Goal: Task Accomplishment & Management: Manage account settings

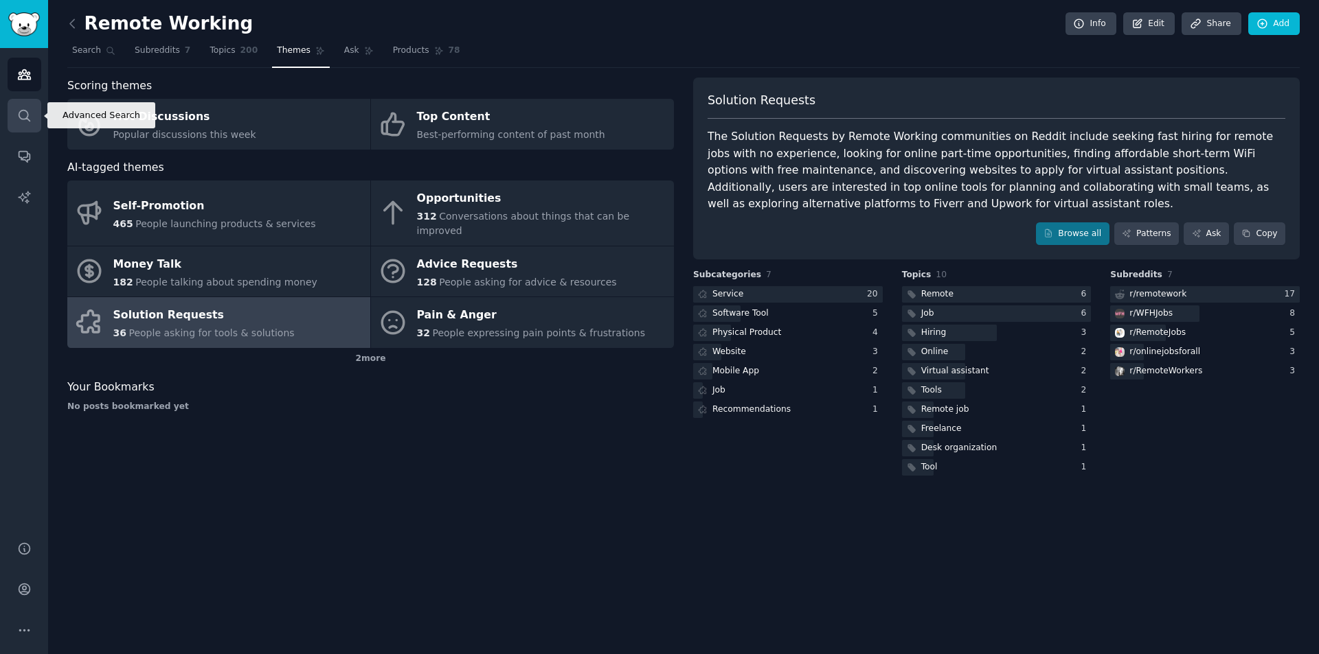
click at [28, 113] on icon "Sidebar" at bounding box center [24, 116] width 14 height 14
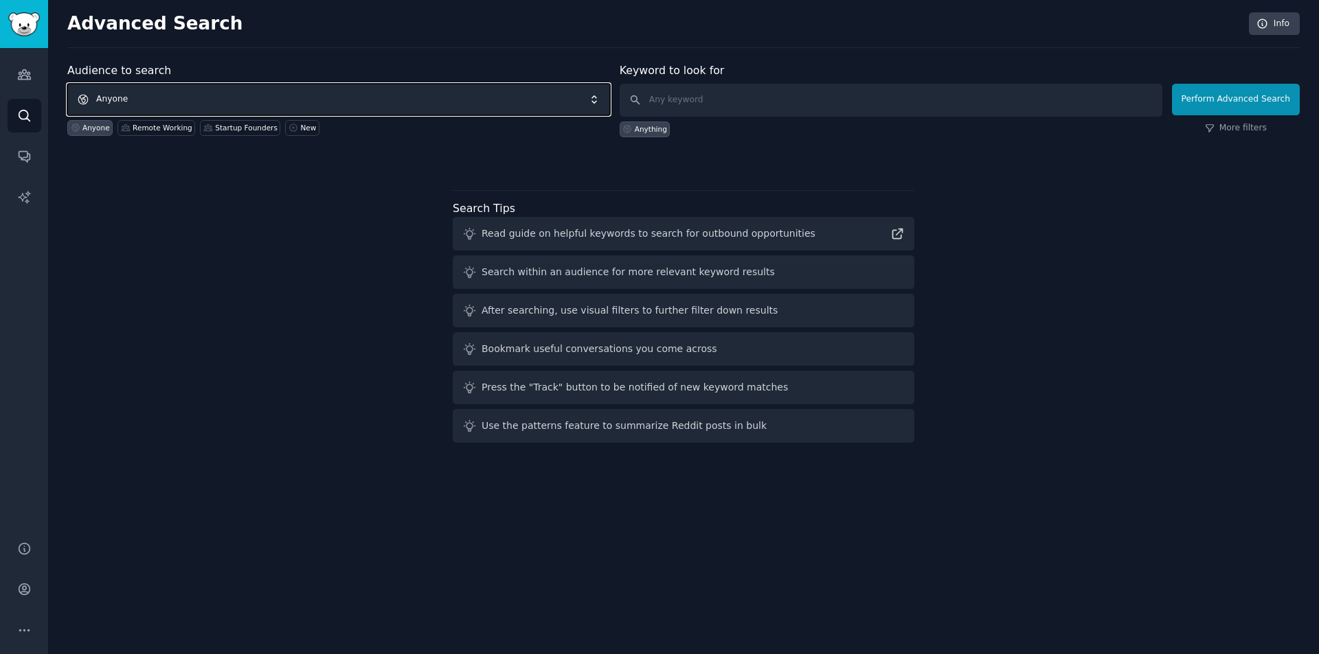
click at [214, 96] on span "Anyone" at bounding box center [338, 100] width 543 height 32
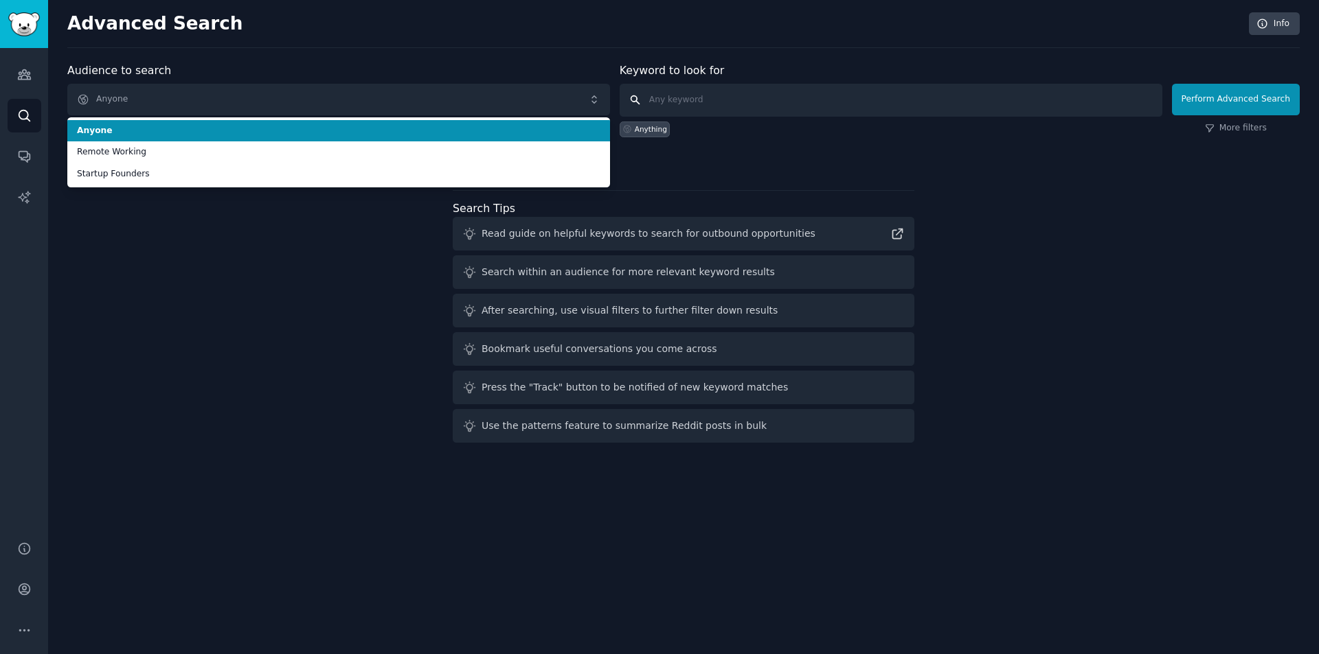
click at [720, 99] on input "text" at bounding box center [890, 100] width 543 height 33
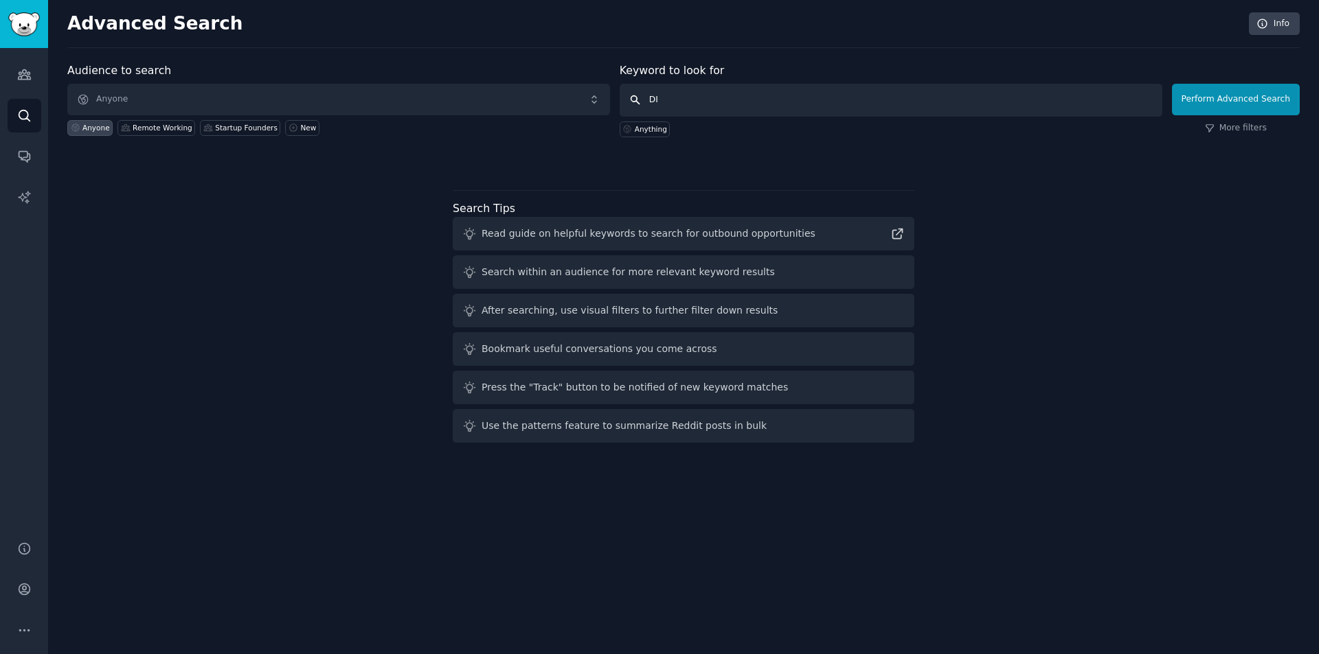
type input "DIY"
click button "Perform Advanced Search" at bounding box center [1236, 100] width 128 height 32
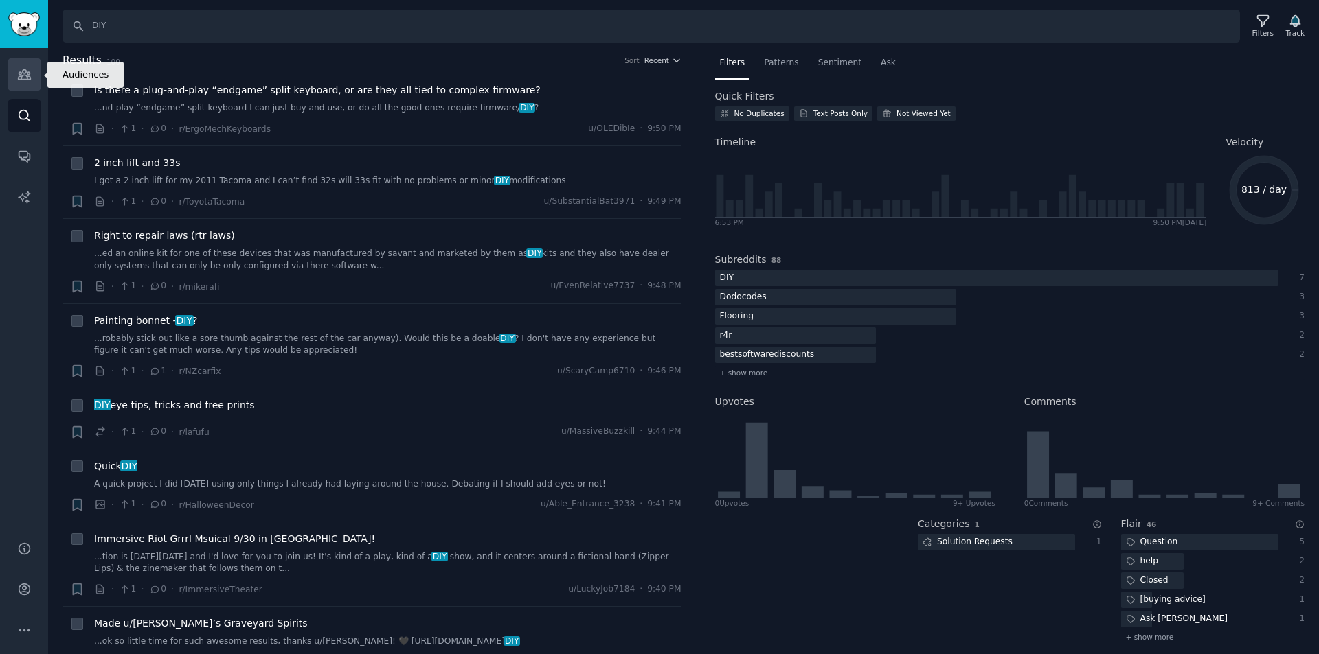
click at [27, 78] on icon "Sidebar" at bounding box center [24, 75] width 12 height 10
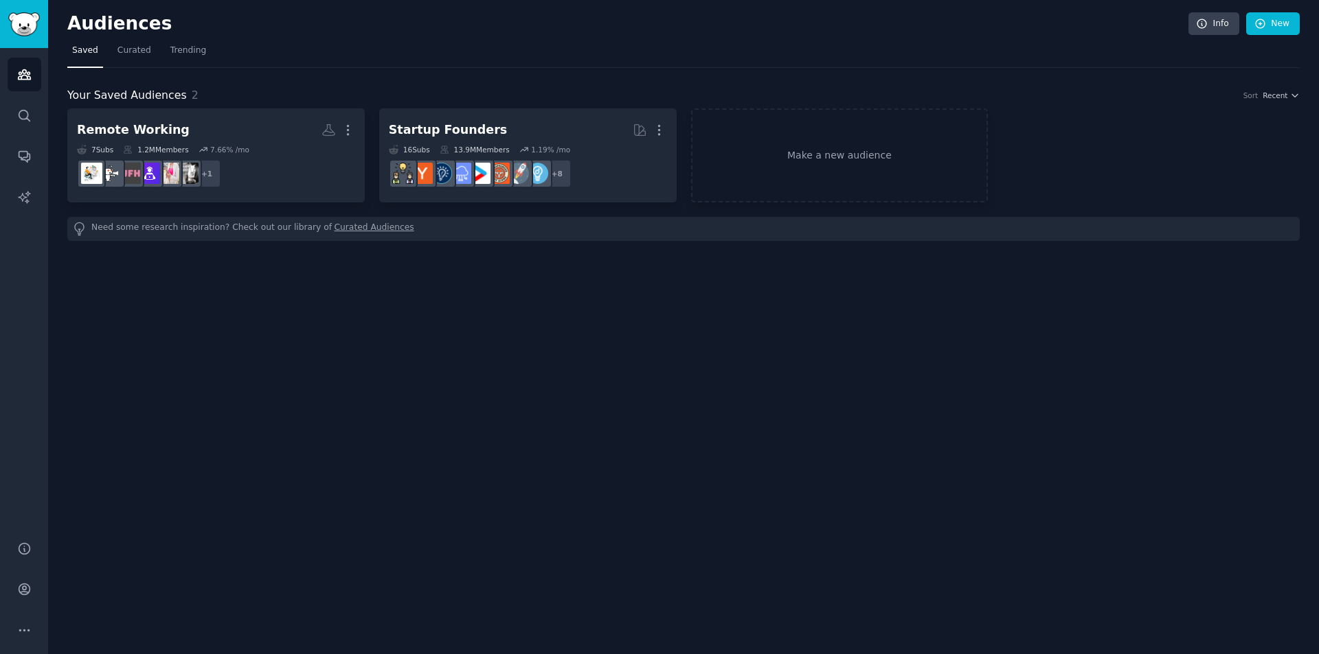
click at [343, 227] on link "Curated Audiences" at bounding box center [374, 229] width 80 height 14
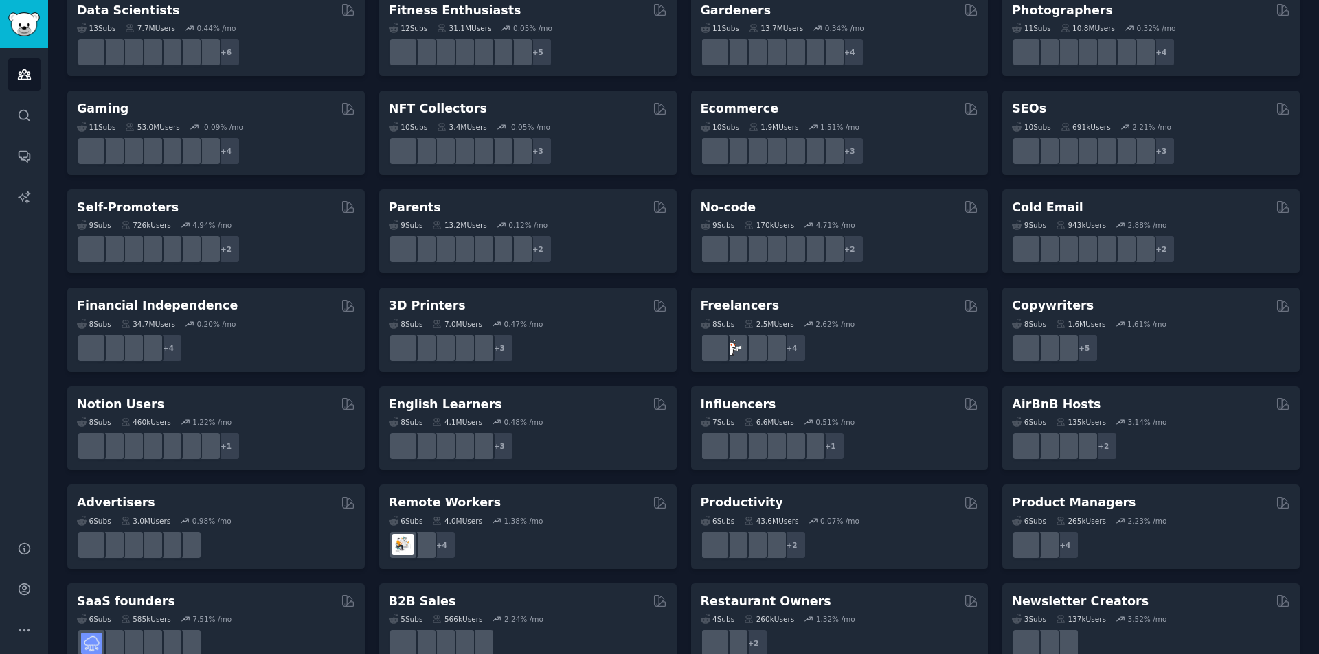
scroll to position [444, 0]
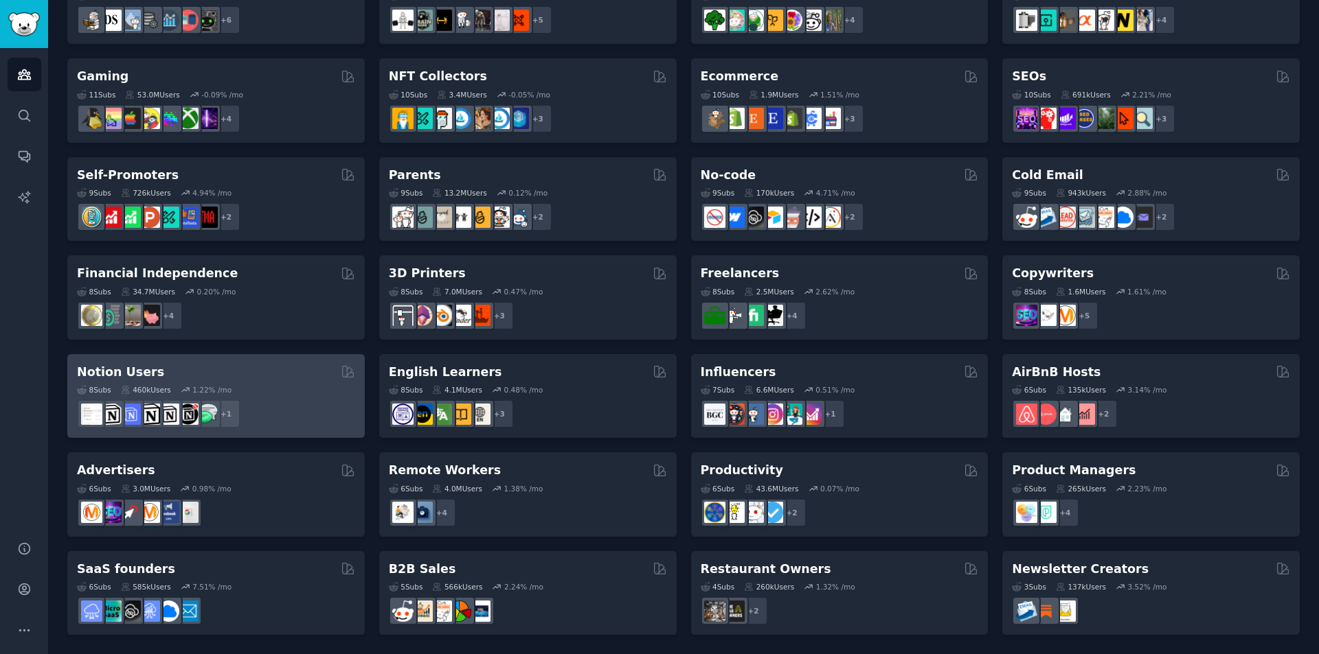
click at [268, 372] on div "Notion Users" at bounding box center [216, 372] width 278 height 17
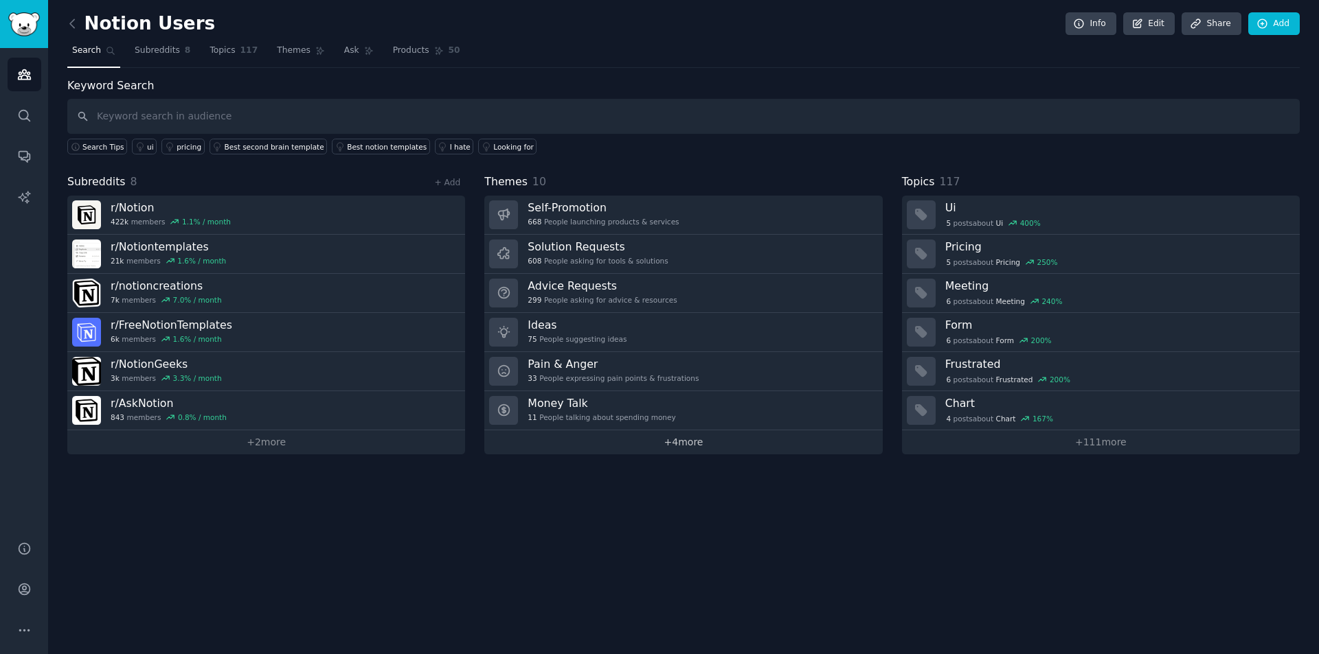
click at [690, 446] on link "+ 4 more" at bounding box center [683, 443] width 398 height 24
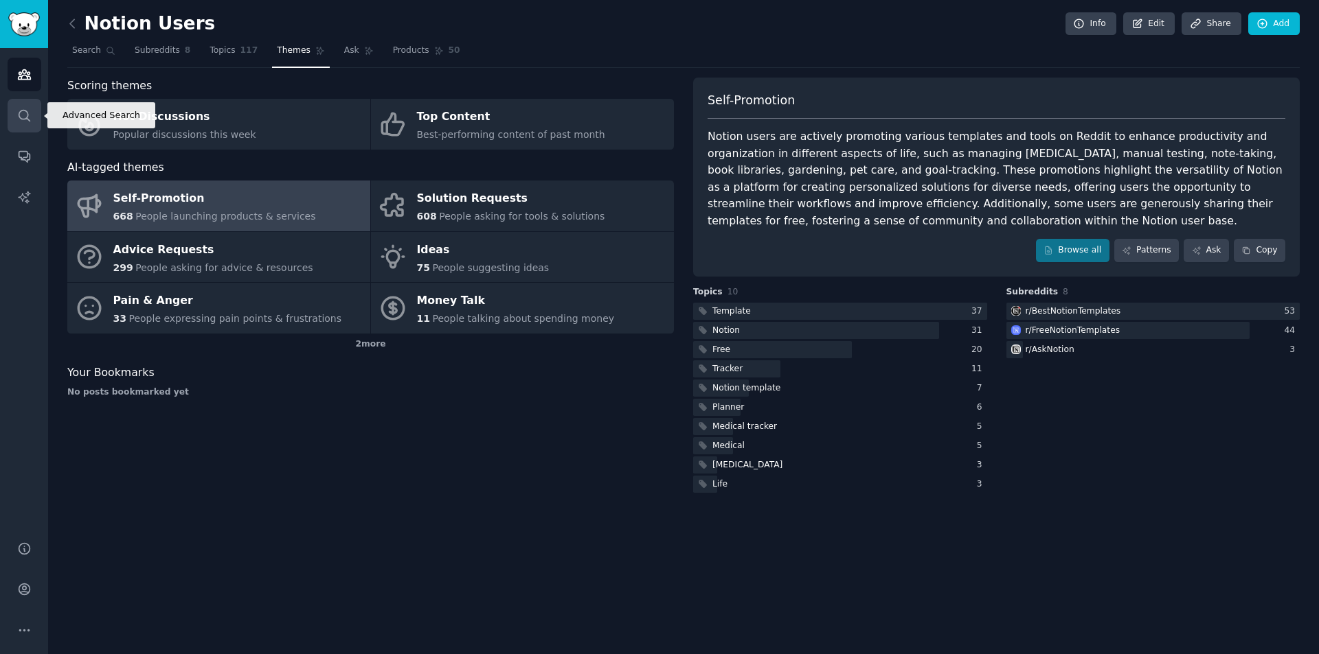
click at [22, 112] on icon "Sidebar" at bounding box center [24, 116] width 14 height 14
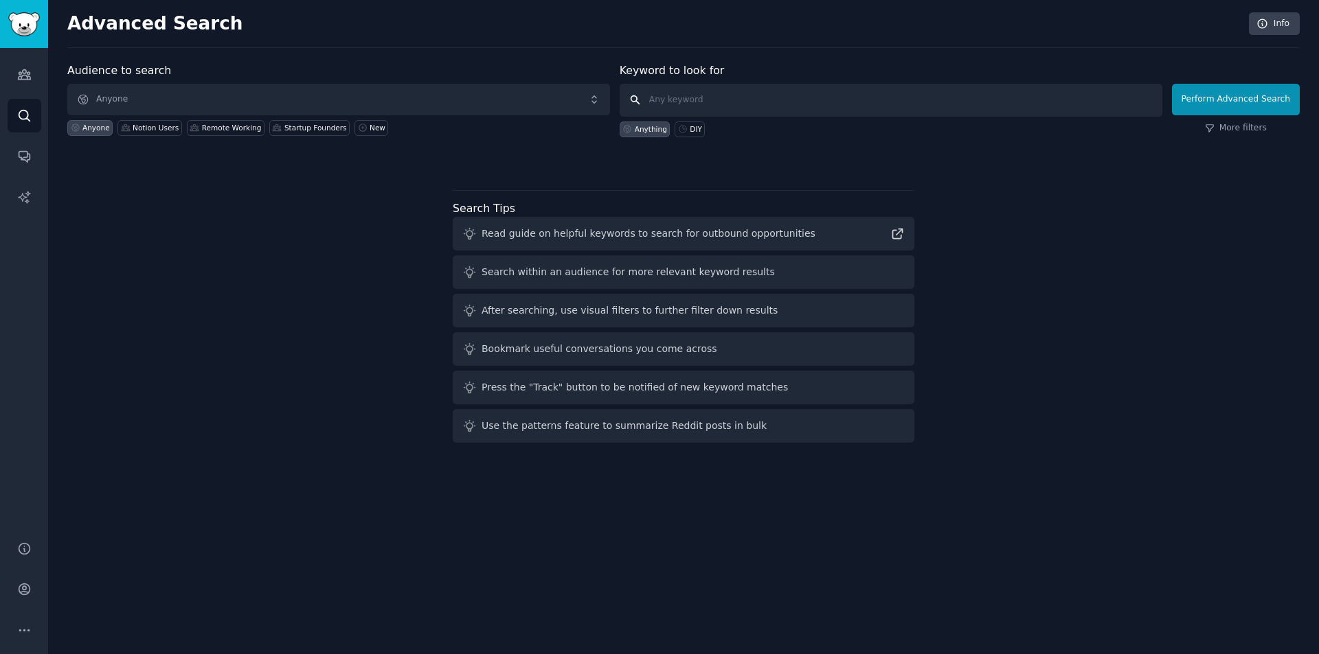
click at [708, 95] on input "text" at bounding box center [890, 100] width 543 height 33
type input "shopify"
click button "Perform Advanced Search" at bounding box center [1236, 100] width 128 height 32
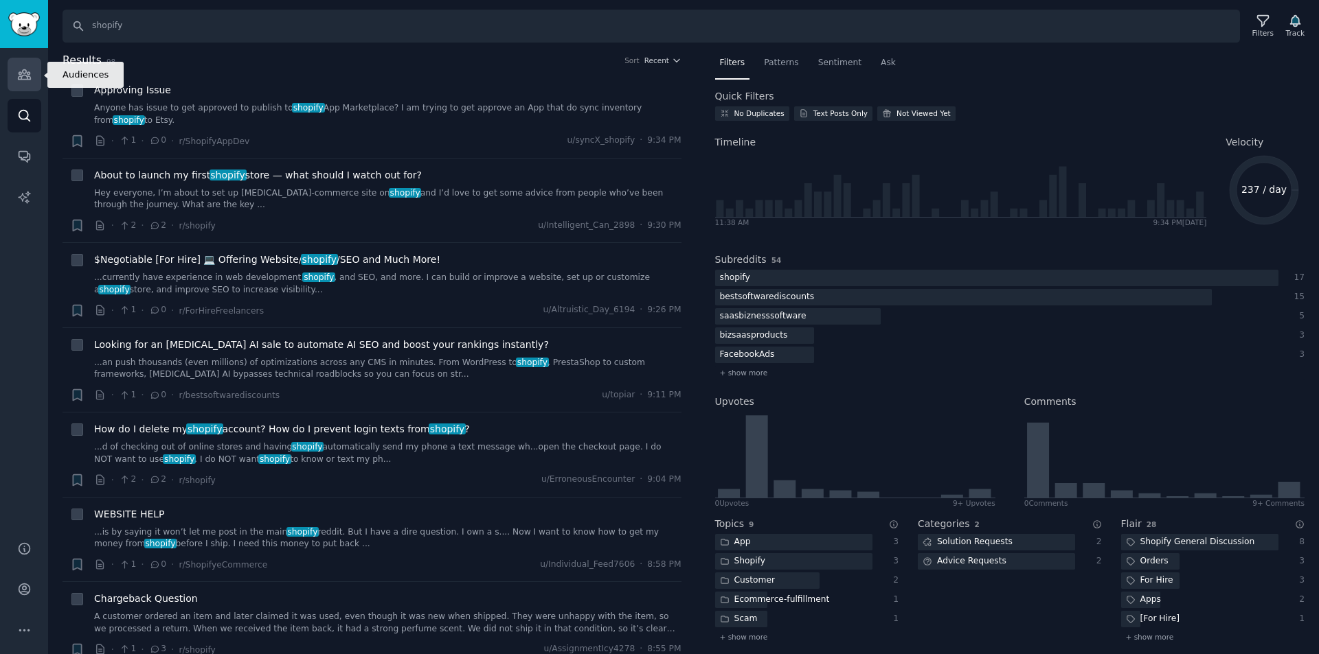
click at [32, 76] on link "Audiences" at bounding box center [25, 75] width 34 height 34
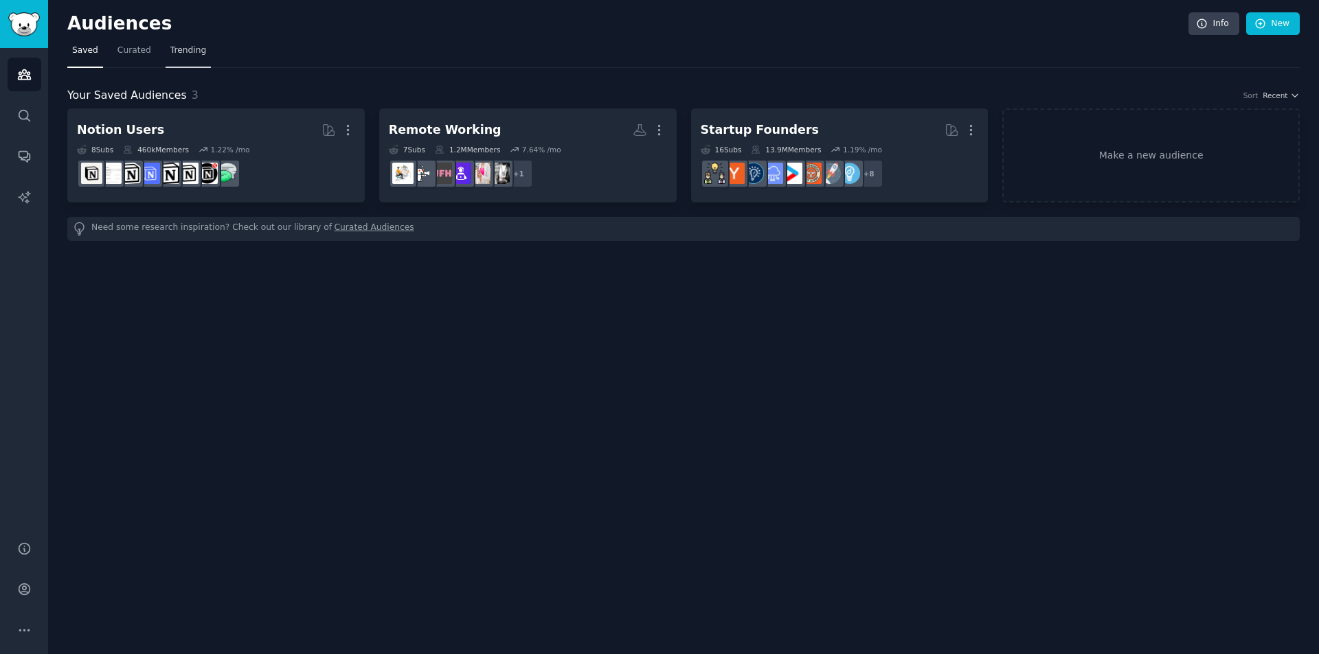
click at [177, 52] on span "Trending" at bounding box center [188, 51] width 36 height 12
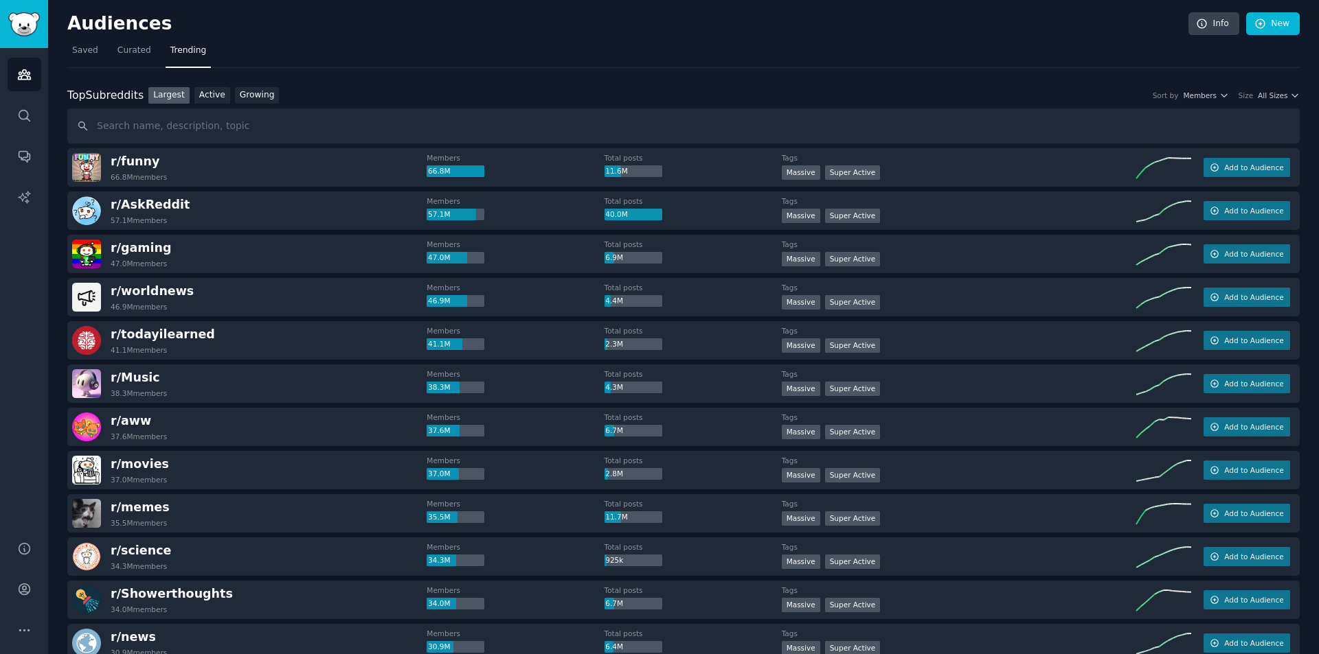
click at [198, 126] on input "text" at bounding box center [683, 126] width 1232 height 35
type input "shopify"
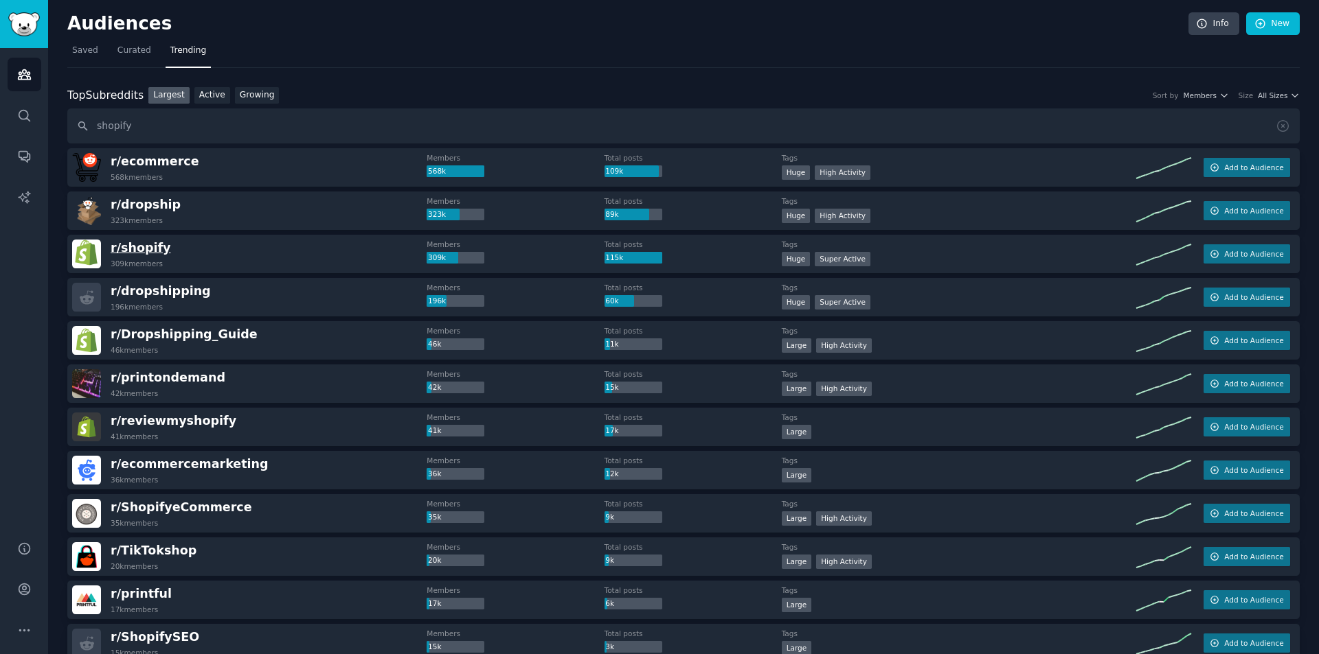
click at [148, 247] on span "r/ shopify" at bounding box center [141, 248] width 60 height 14
click at [135, 248] on span "r/ shopify" at bounding box center [141, 248] width 60 height 14
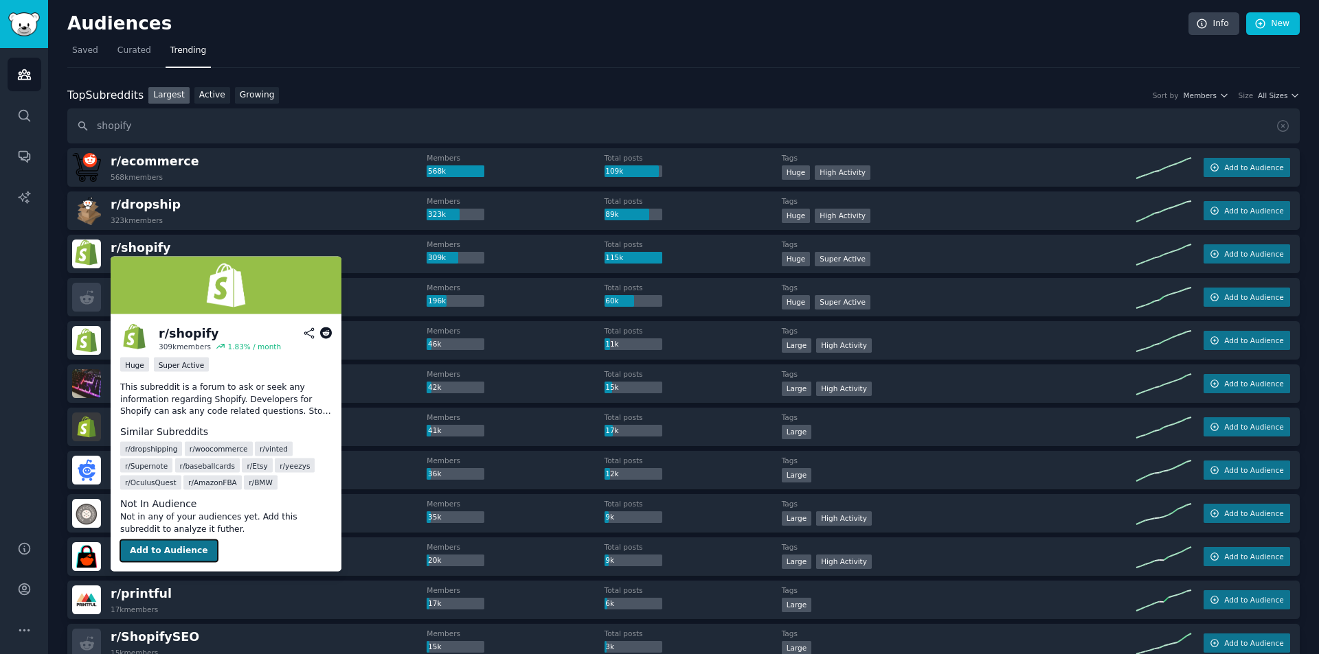
click at [170, 545] on button "Add to Audience" at bounding box center [169, 551] width 98 height 22
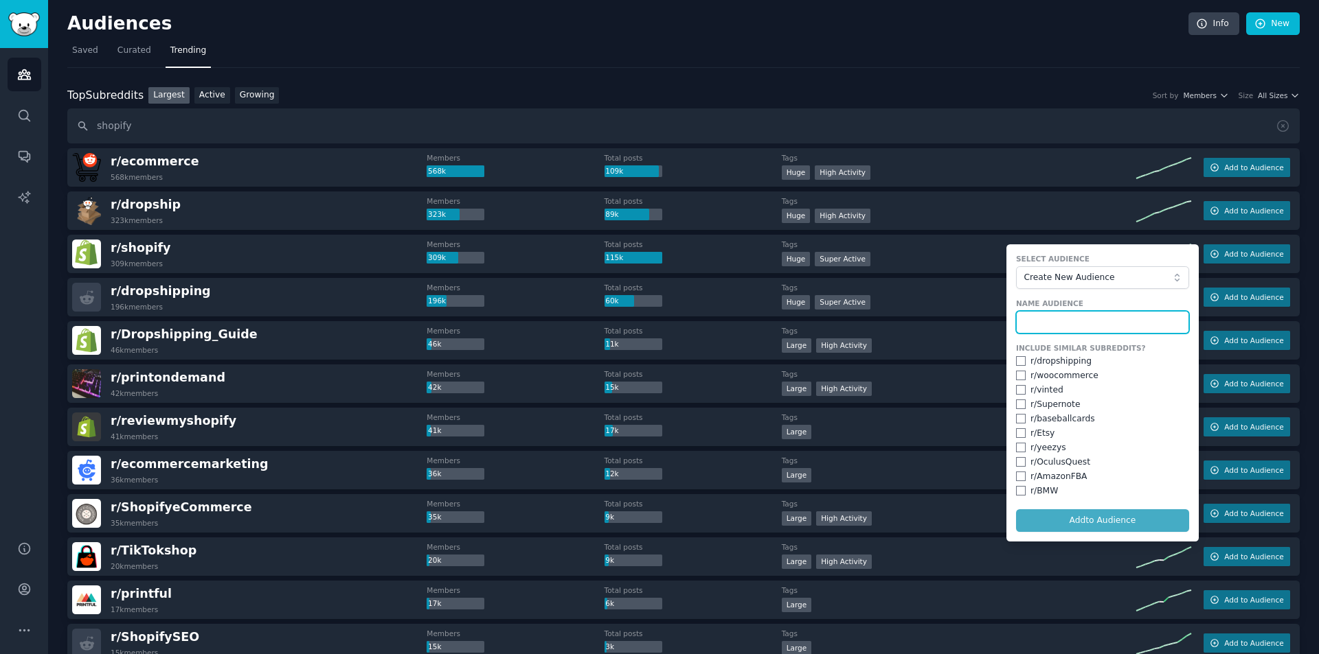
click at [1058, 319] on input "text" at bounding box center [1102, 322] width 173 height 23
type input "E"
type input "Shopify"
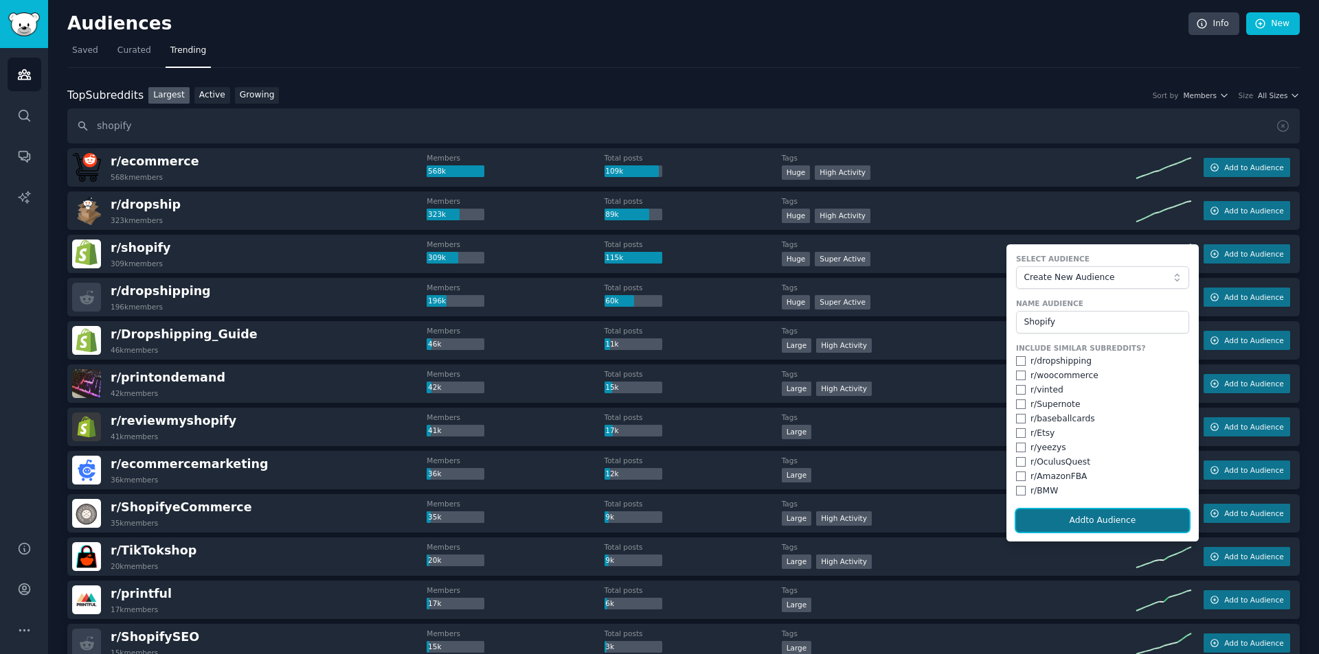
click at [1116, 521] on button "Add to Audience" at bounding box center [1102, 521] width 173 height 23
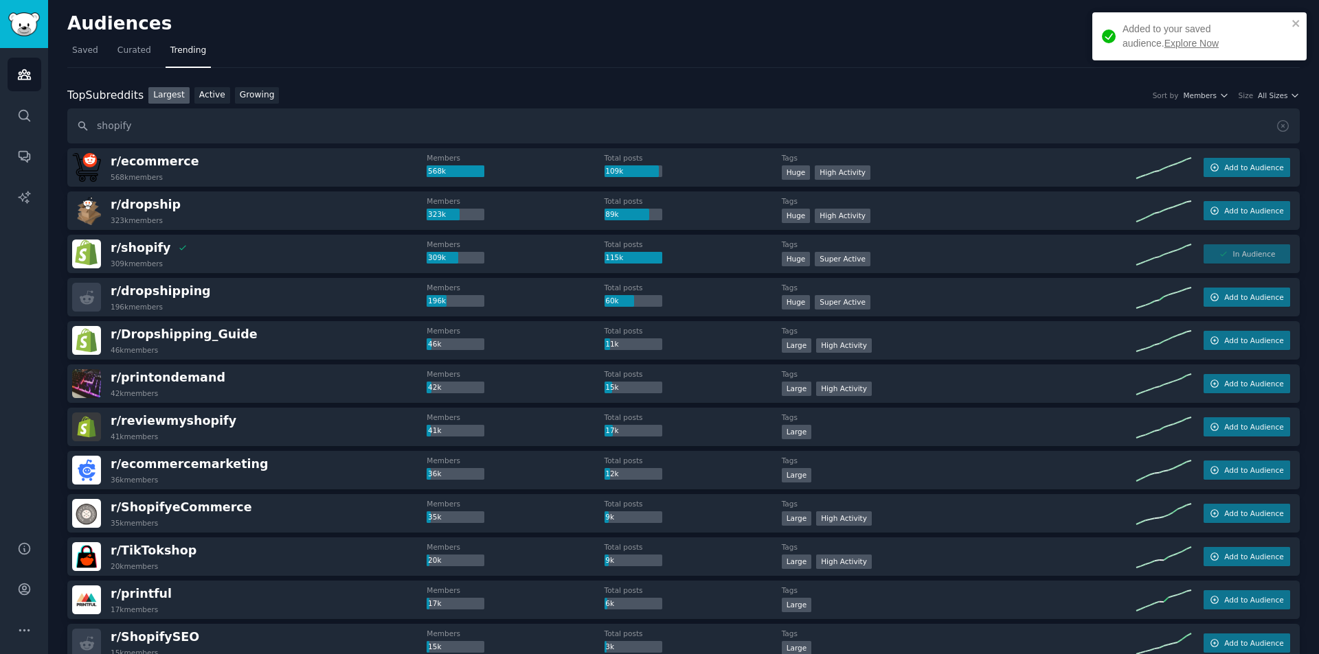
click at [1164, 41] on link "Explore Now" at bounding box center [1191, 43] width 54 height 11
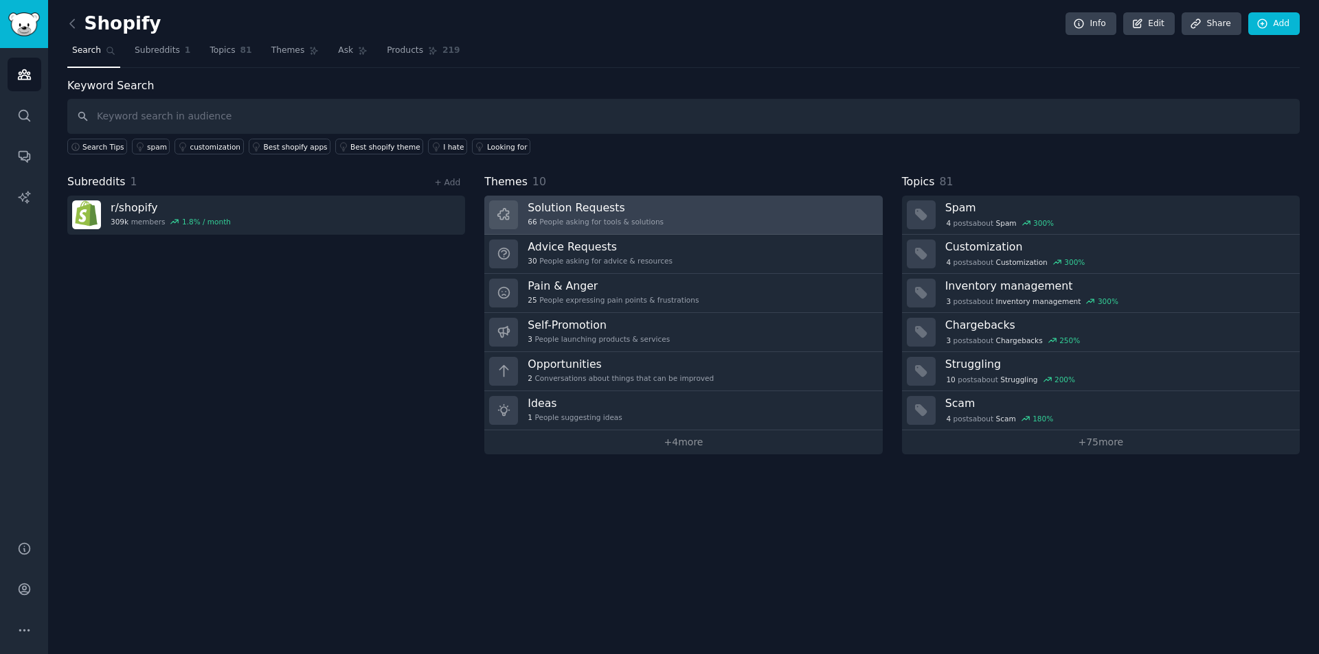
click at [600, 208] on h3 "Solution Requests" at bounding box center [595, 208] width 136 height 14
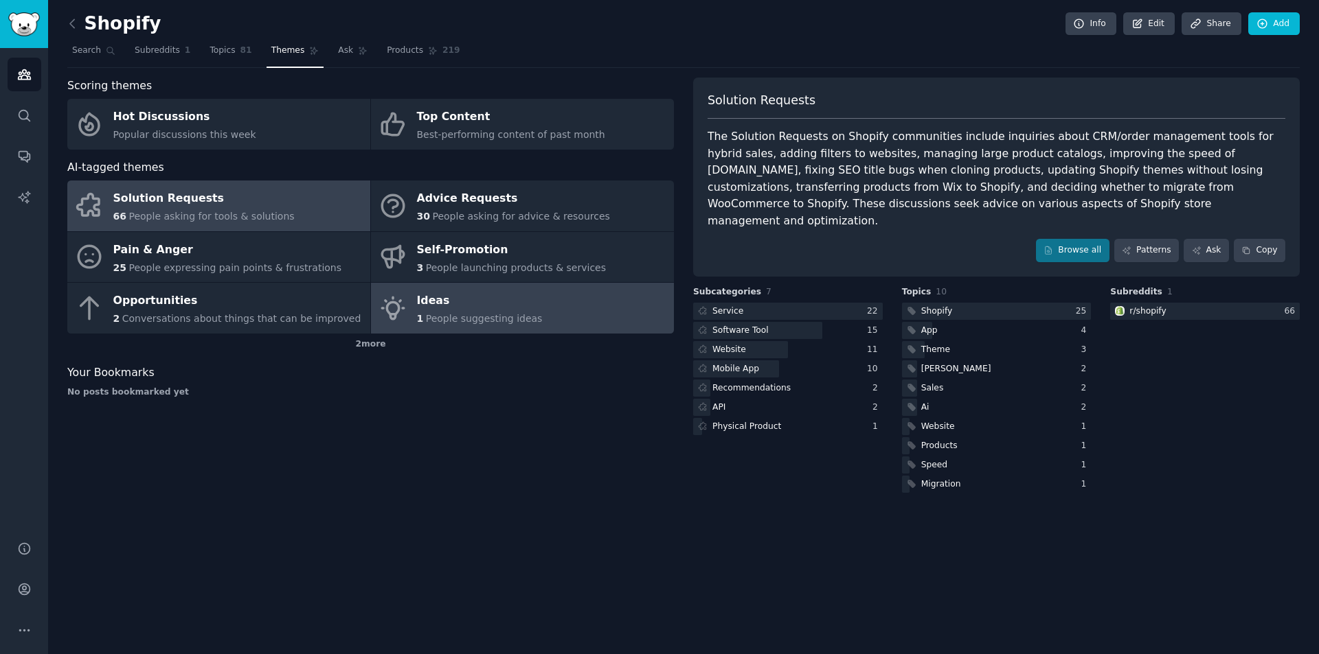
click at [498, 299] on div "Ideas" at bounding box center [480, 301] width 126 height 22
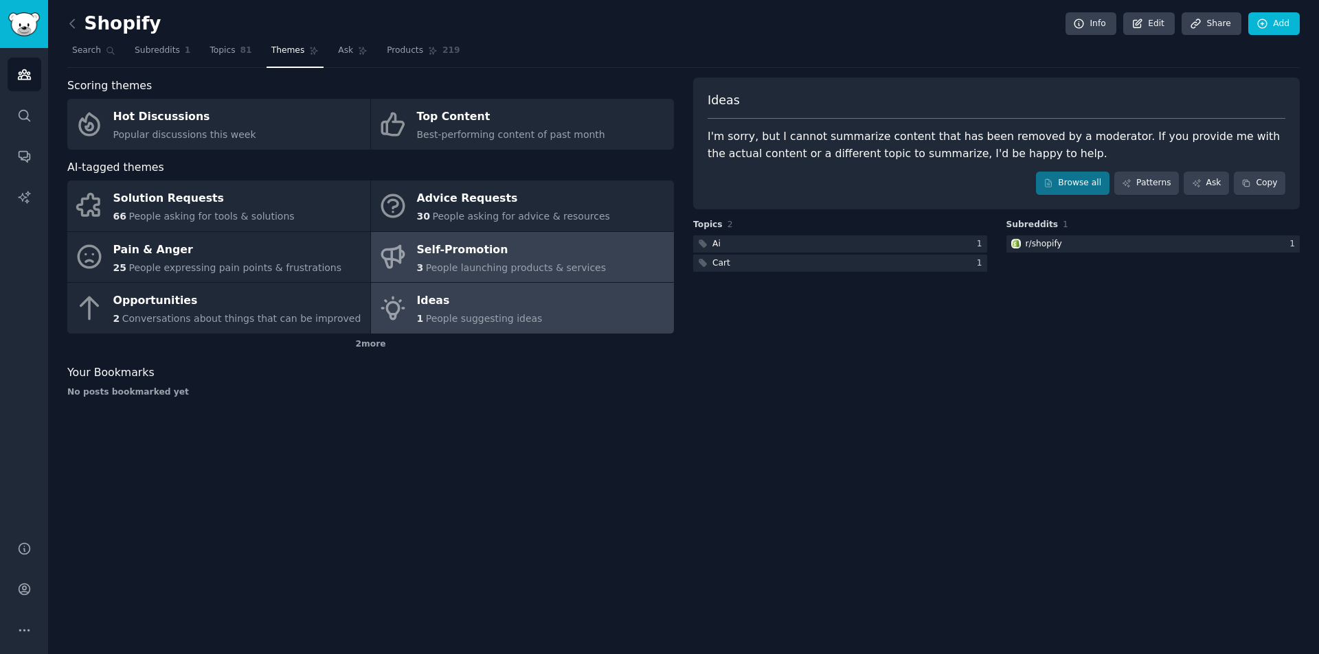
click at [451, 269] on span "People launching products & services" at bounding box center [516, 267] width 180 height 11
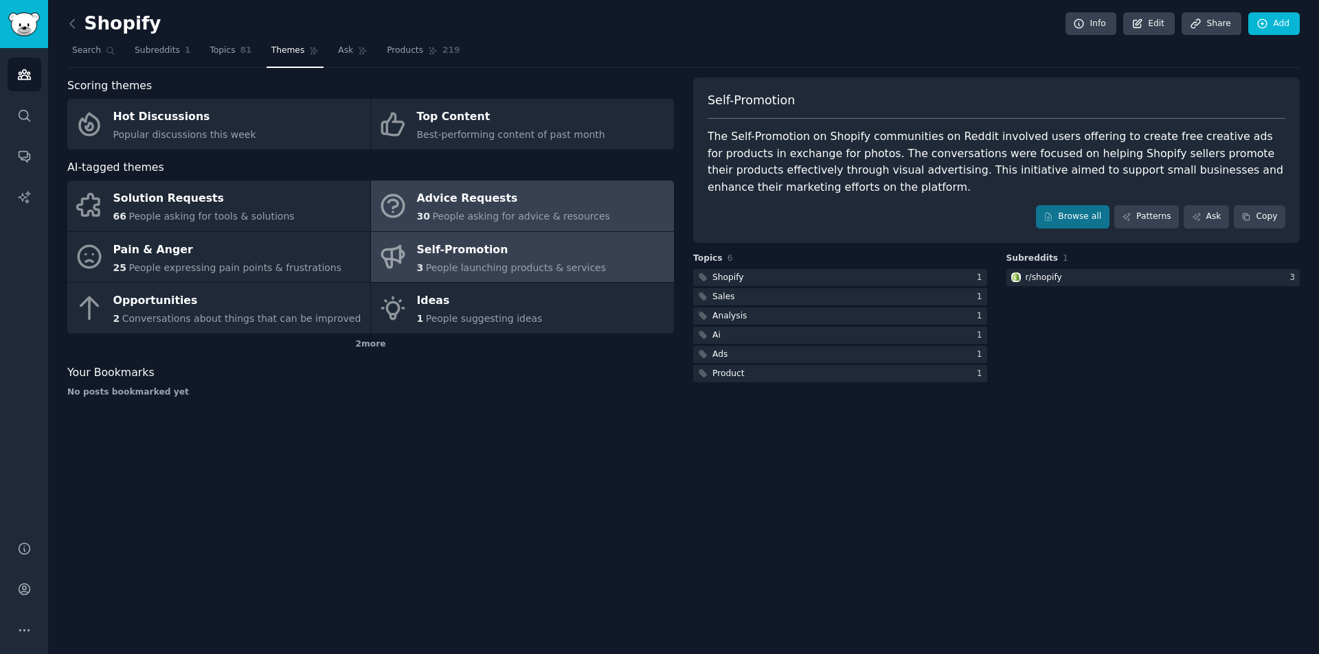
click at [467, 214] on span "People asking for advice & resources" at bounding box center [520, 216] width 177 height 11
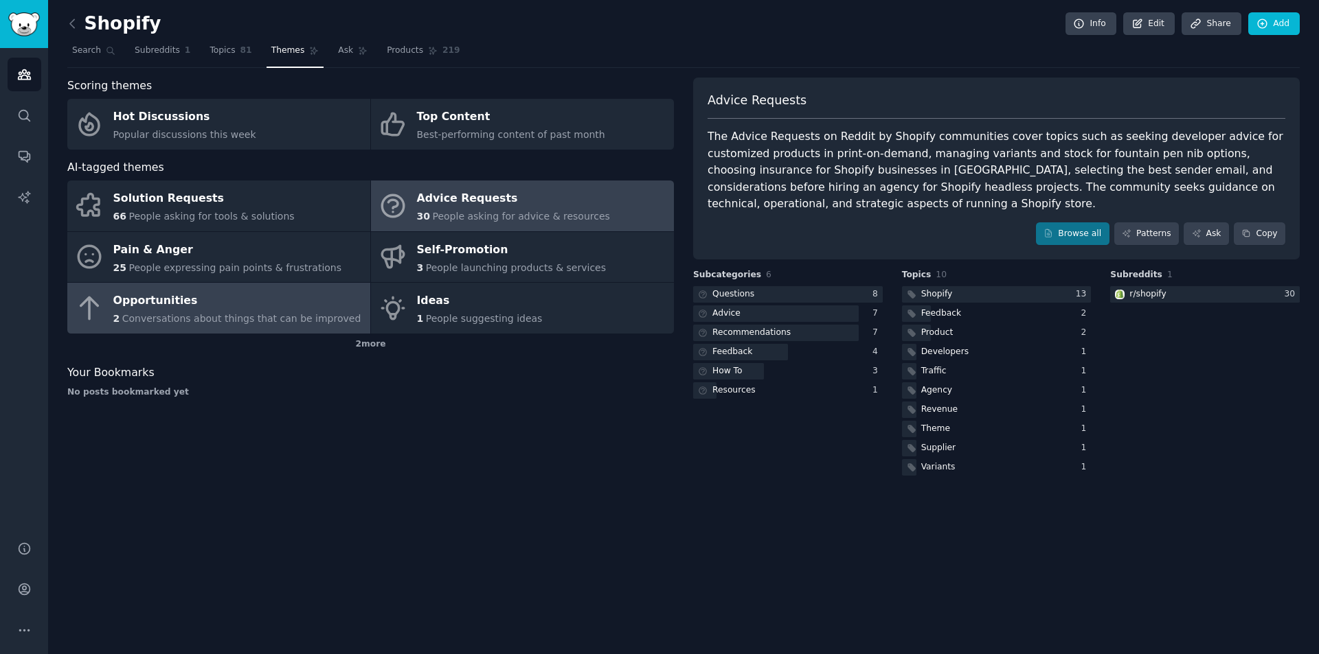
click at [150, 299] on div "Opportunities" at bounding box center [237, 301] width 248 height 22
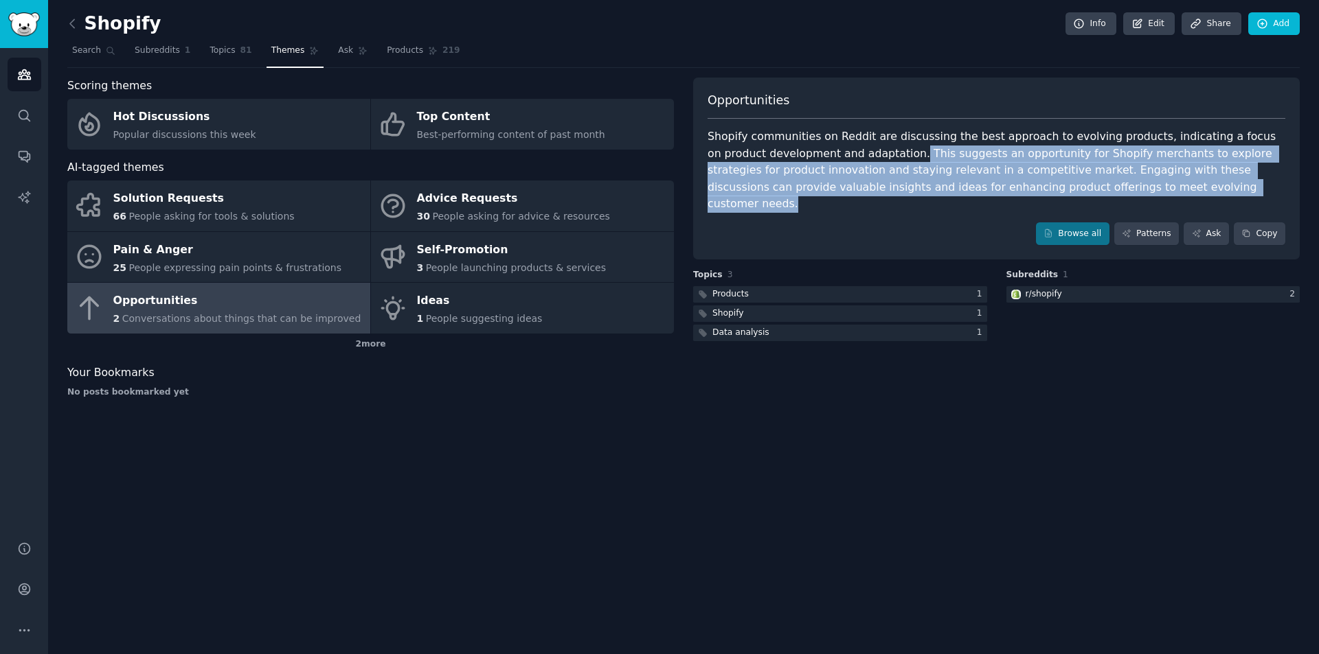
drag, startPoint x: 848, startPoint y: 152, endPoint x: 1086, endPoint y: 181, distance: 240.0
click at [1086, 181] on div "Shopify communities on Reddit are discussing the best approach to evolving prod…" at bounding box center [996, 170] width 578 height 84
click at [1017, 171] on div "Shopify communities on Reddit are discussing the best approach to evolving prod…" at bounding box center [996, 170] width 578 height 84
